Goal: Task Accomplishment & Management: Use online tool/utility

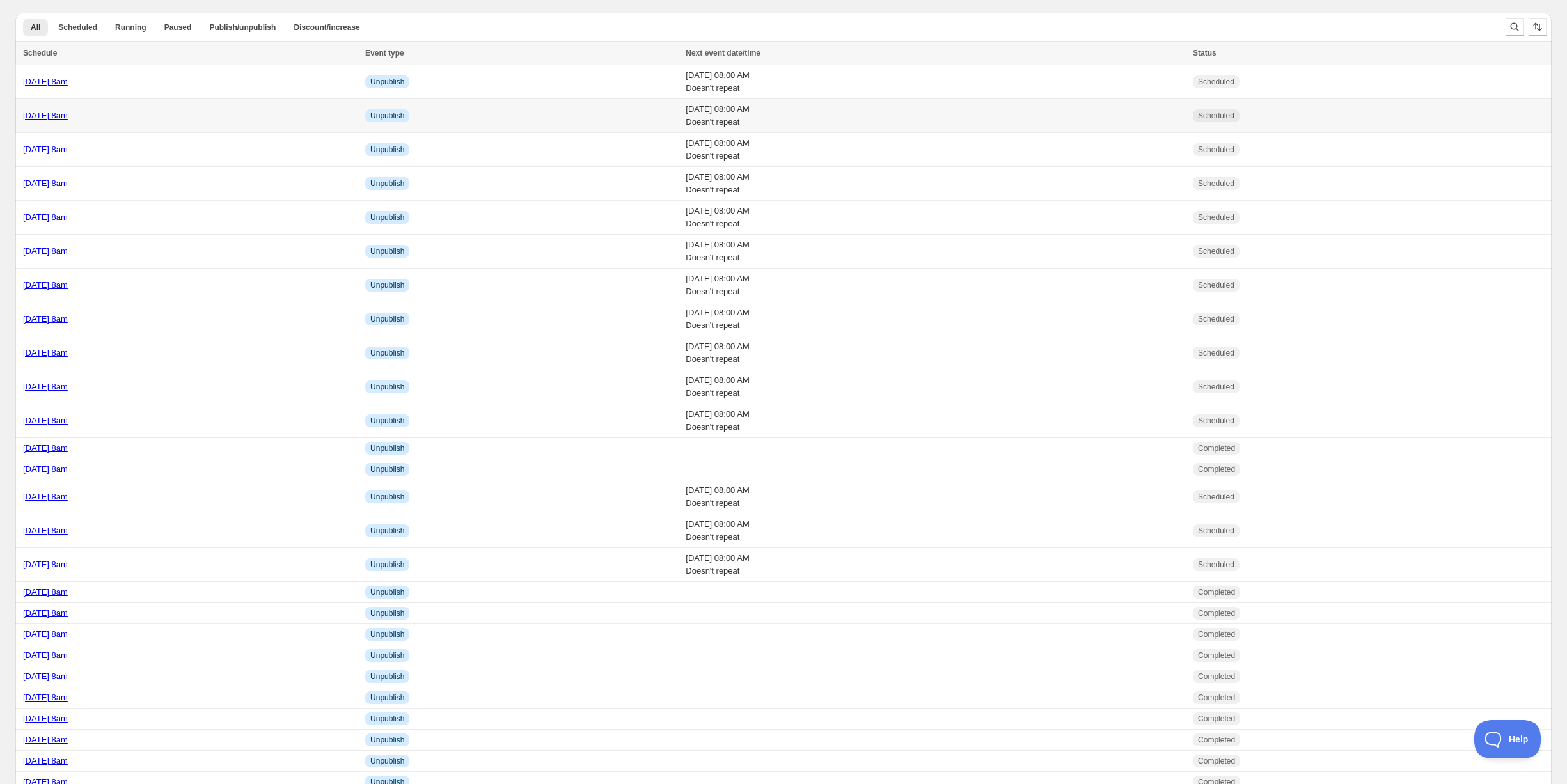
click at [207, 110] on div "[DATE] 8am" at bounding box center [190, 116] width 335 height 12
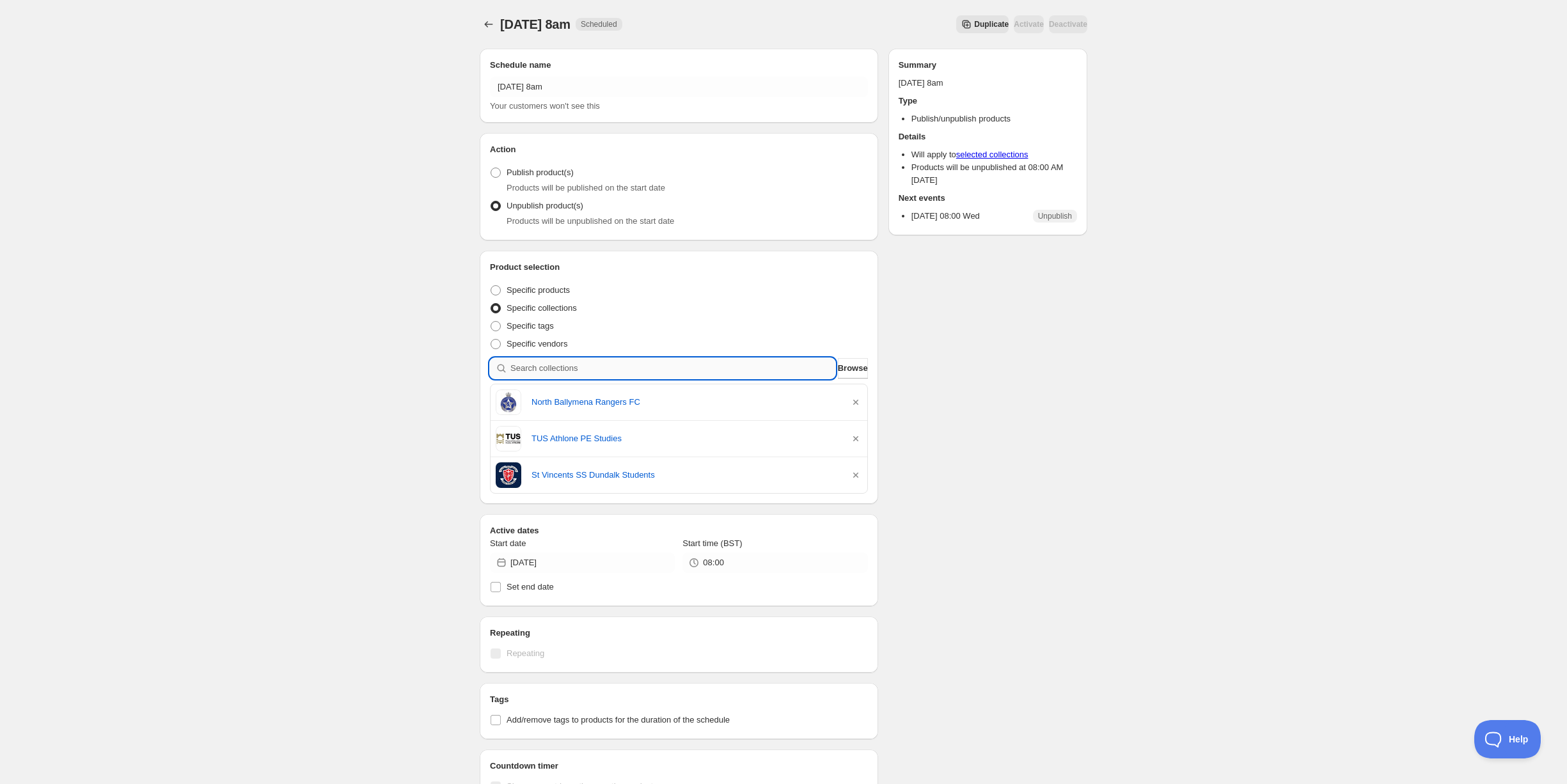
click at [621, 359] on input "search" at bounding box center [673, 368] width 325 height 21
type input "l"
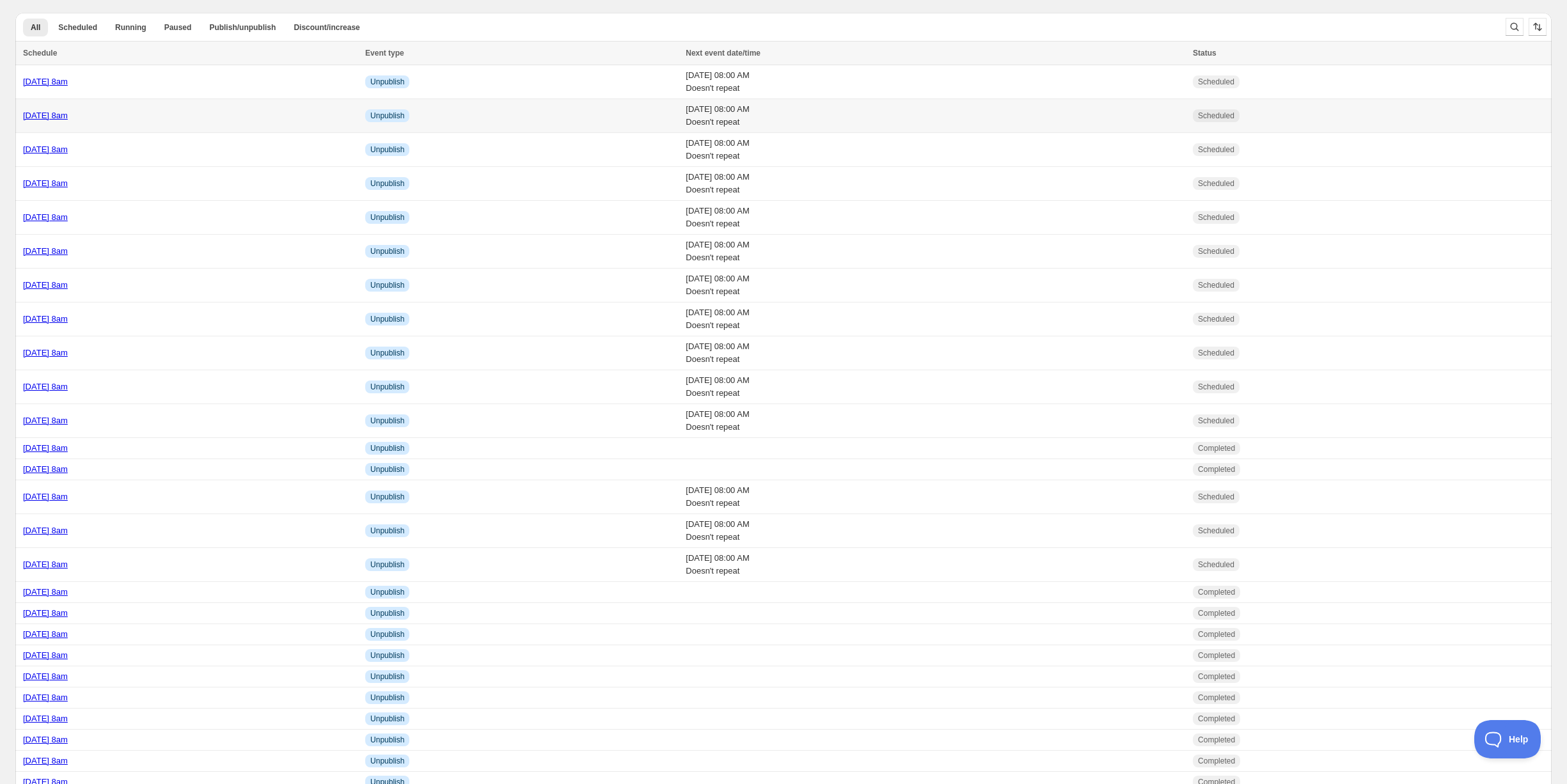
click at [152, 114] on div "[DATE] 8am" at bounding box center [190, 116] width 335 height 12
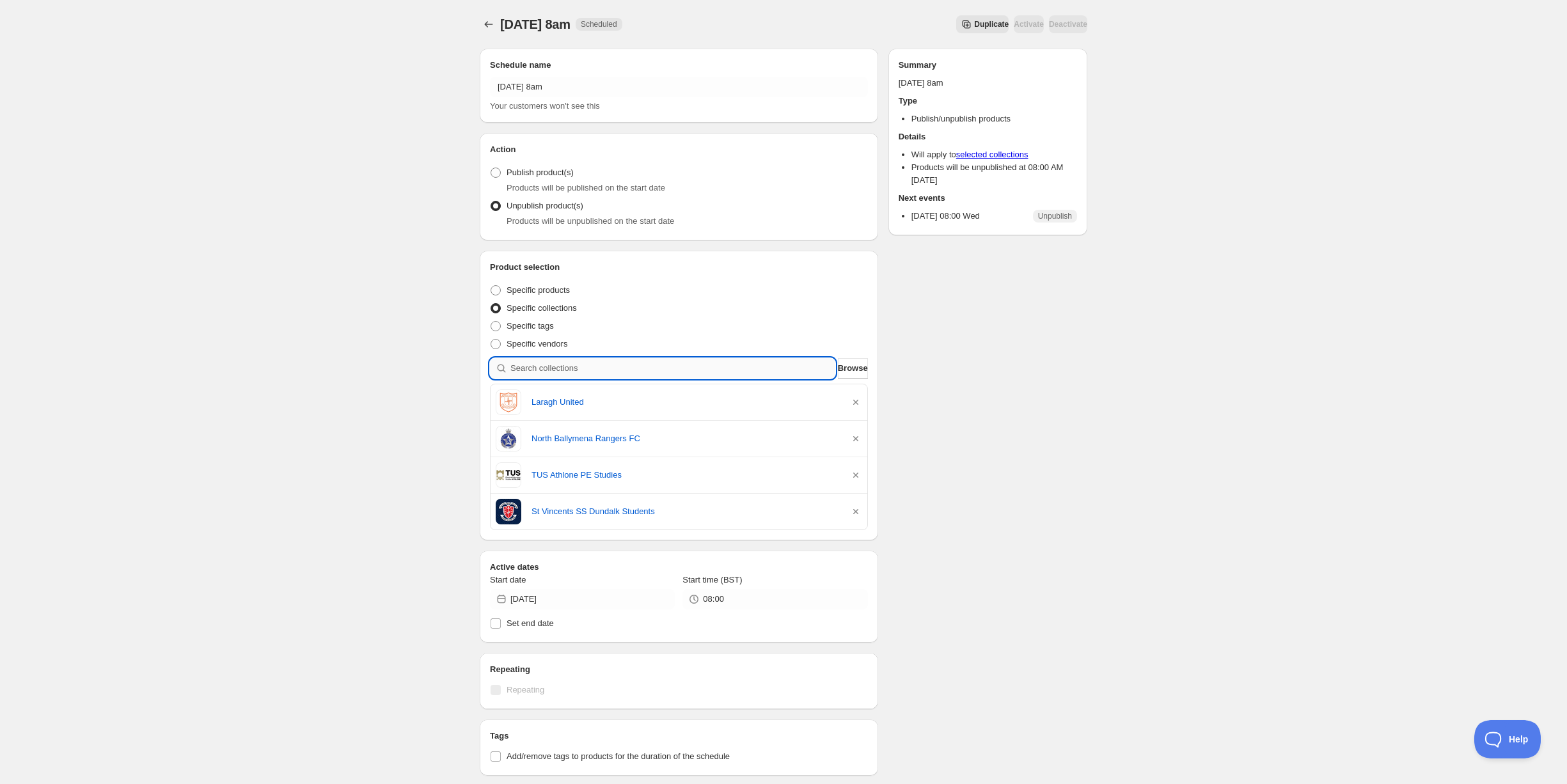
click at [630, 371] on input "search" at bounding box center [673, 368] width 325 height 21
type input "n"
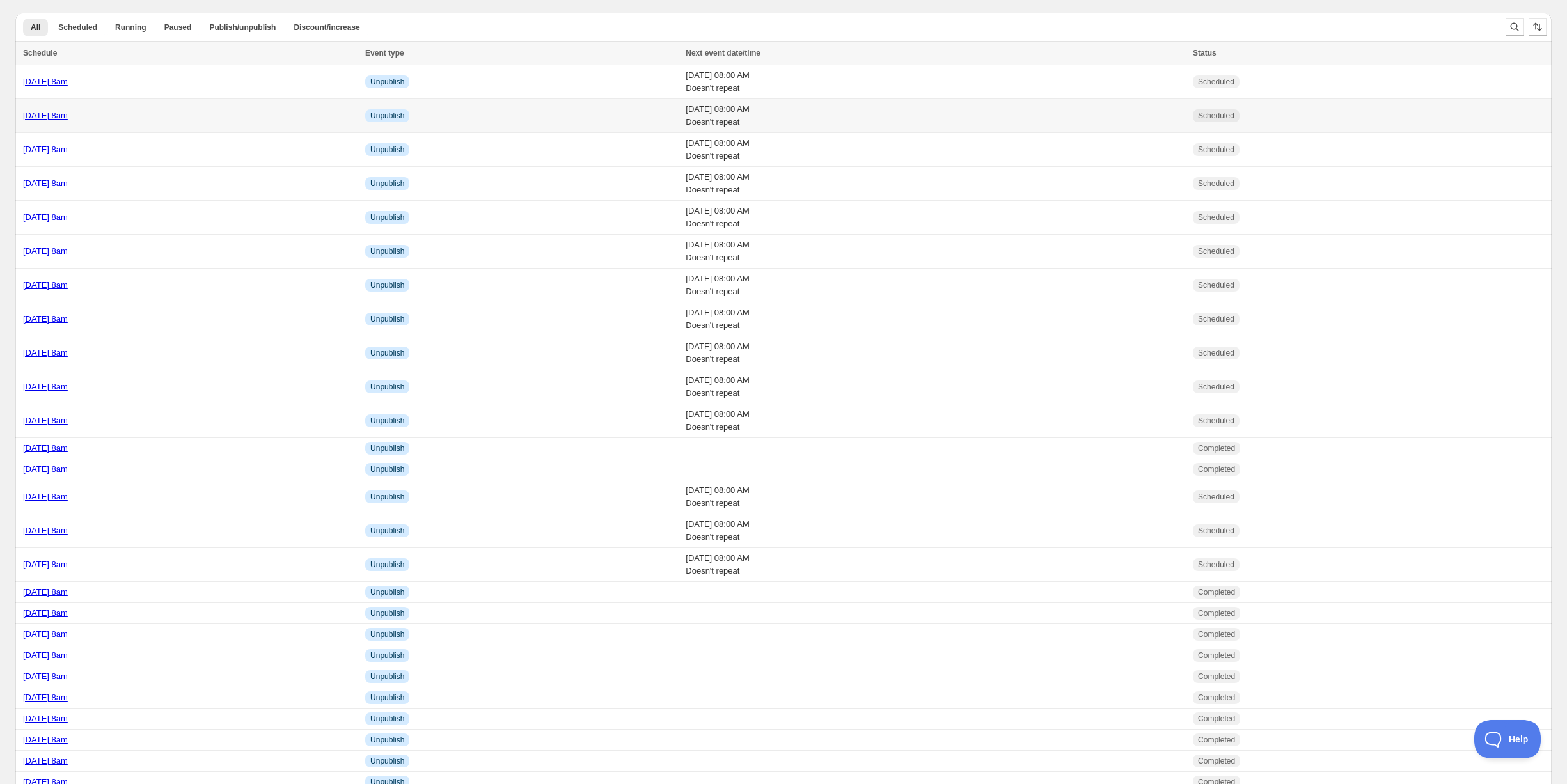
click at [213, 124] on td "Wednesday 8th October @ 8am" at bounding box center [188, 116] width 346 height 34
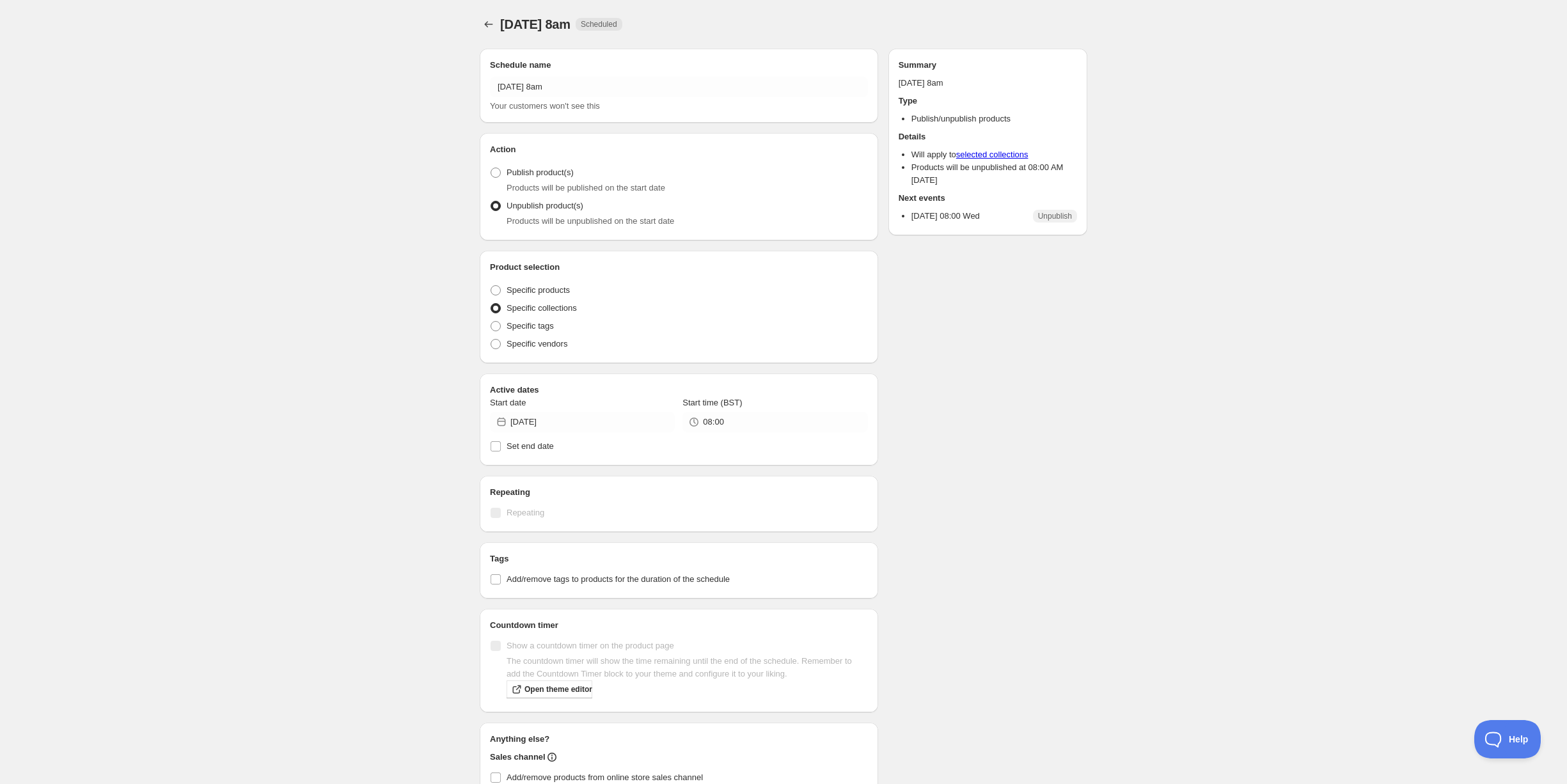
radio input "true"
